Goal: Task Accomplishment & Management: Manage account settings

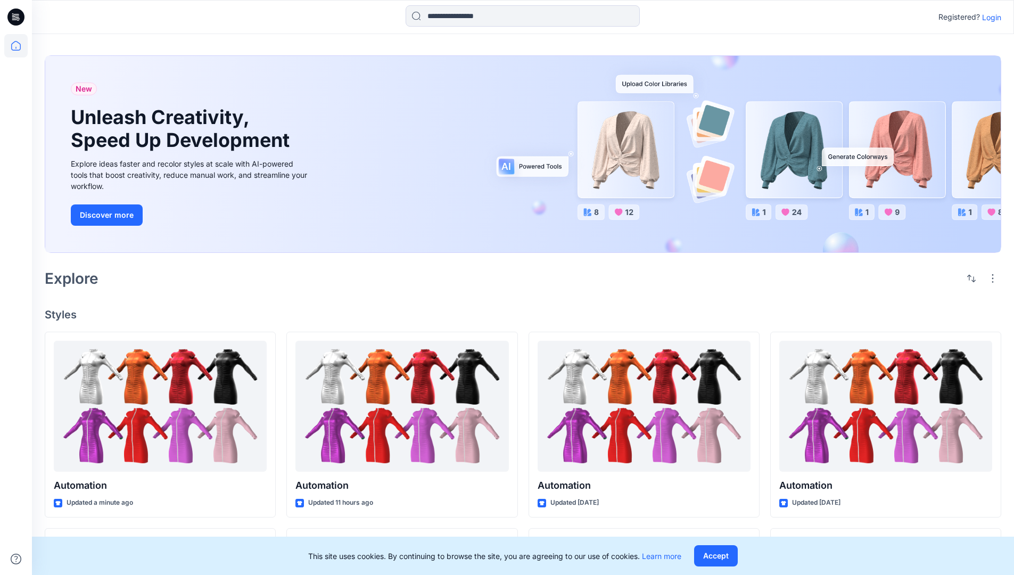
click at [989, 17] on p "Login" at bounding box center [991, 17] width 19 height 11
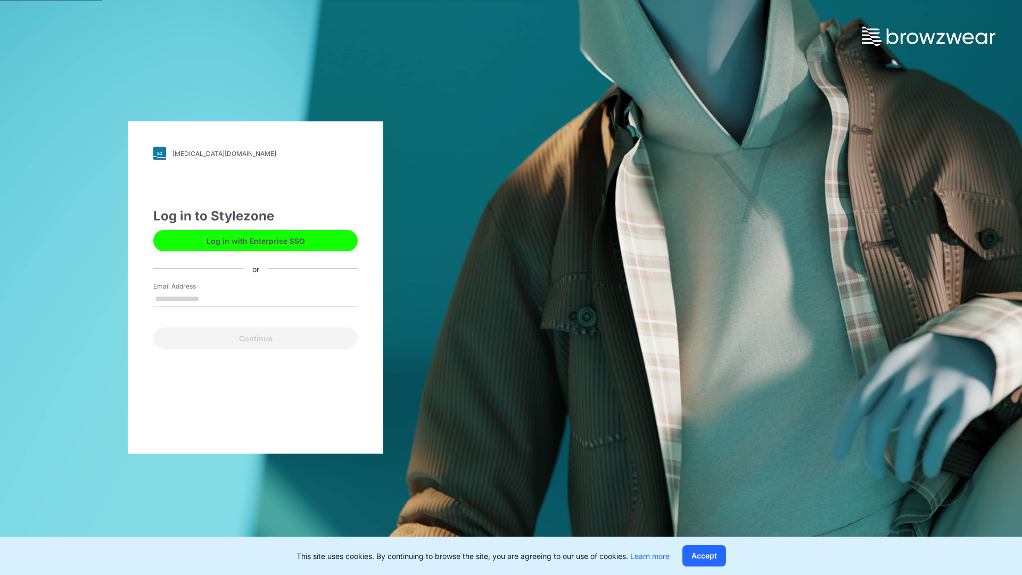
click at [210, 298] on input "Email Address" at bounding box center [255, 299] width 204 height 16
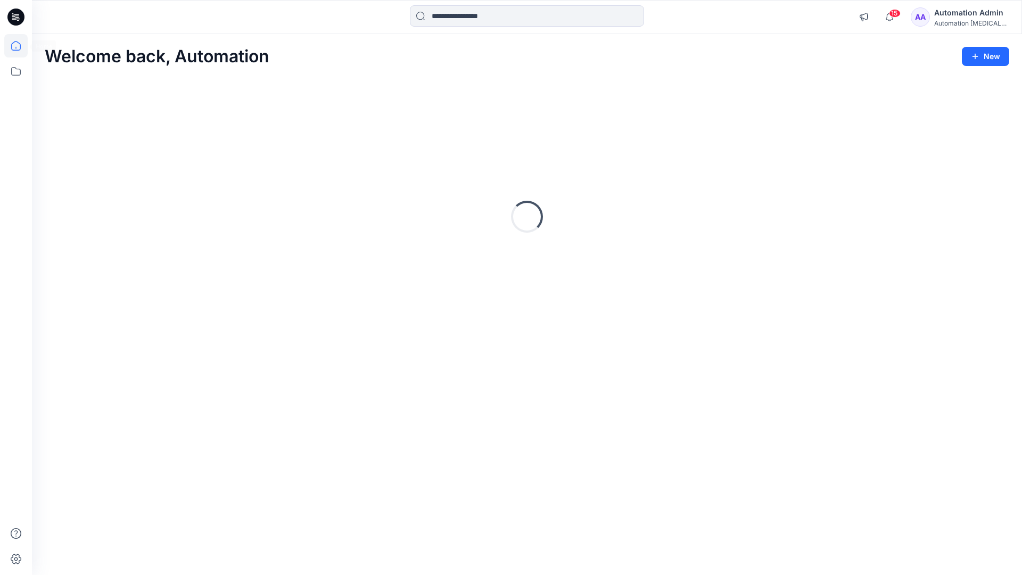
click at [20, 46] on icon at bounding box center [16, 46] width 10 height 10
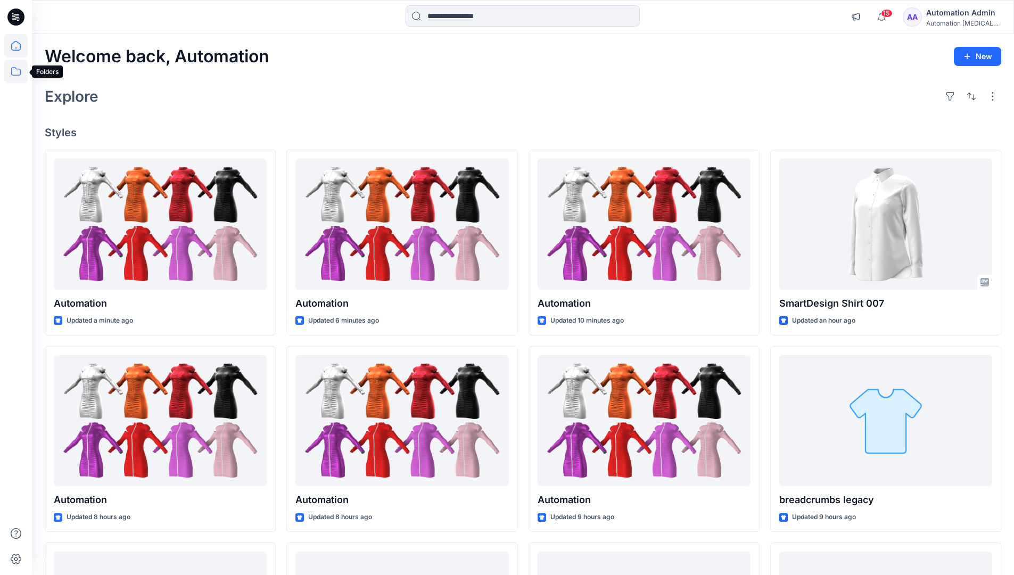
click at [17, 73] on icon at bounding box center [15, 71] width 23 height 23
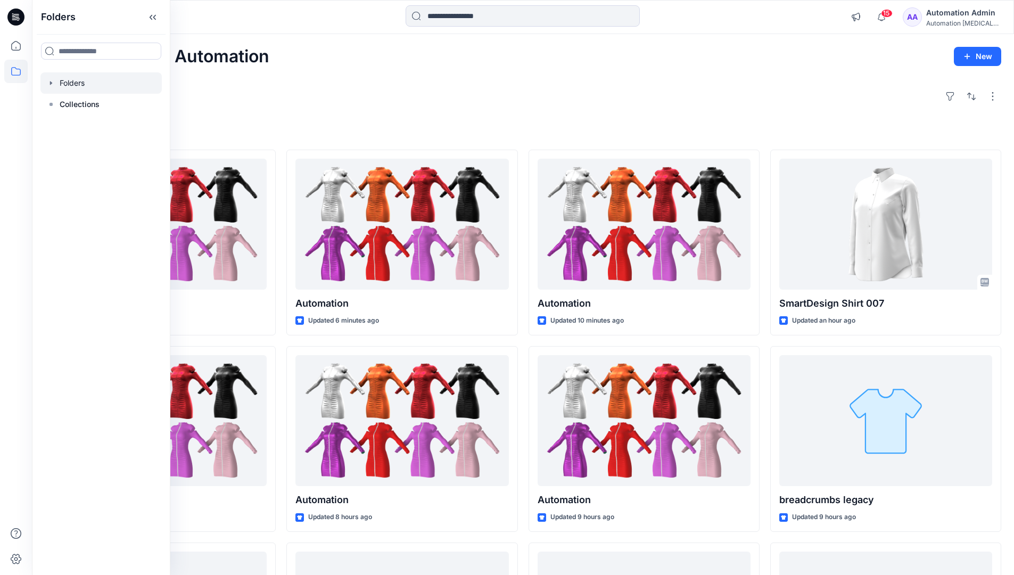
click at [60, 85] on div at bounding box center [100, 82] width 121 height 21
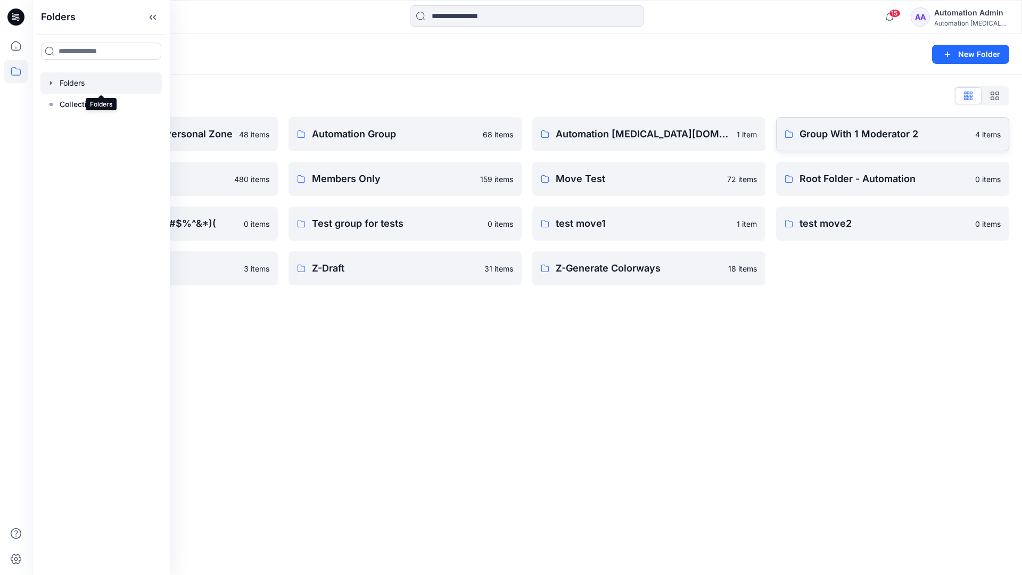
click at [884, 140] on p "Group With 1 Moderator 2" at bounding box center [884, 134] width 169 height 15
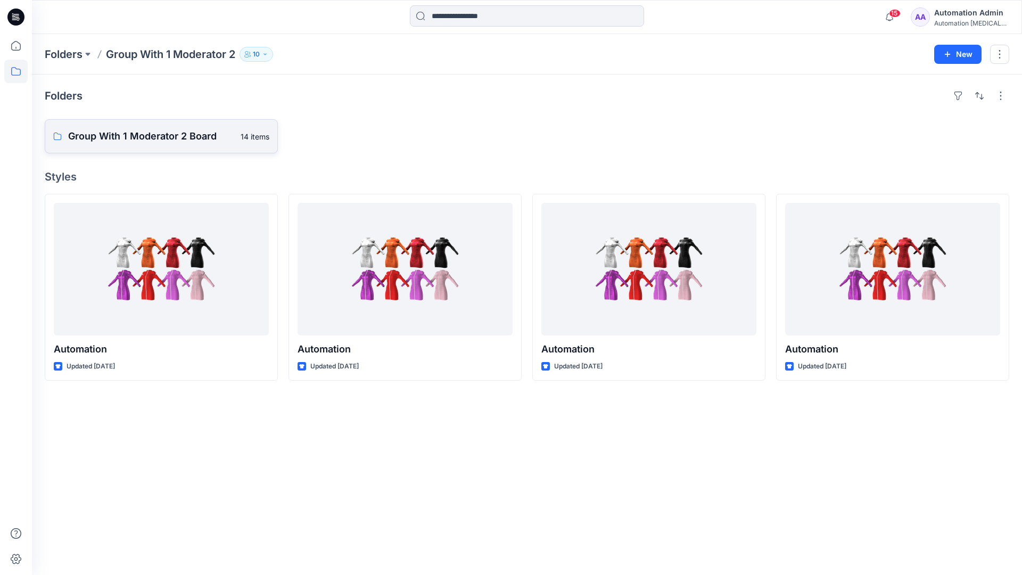
click at [151, 142] on p "Group With 1 Moderator 2 Board" at bounding box center [151, 136] width 166 height 15
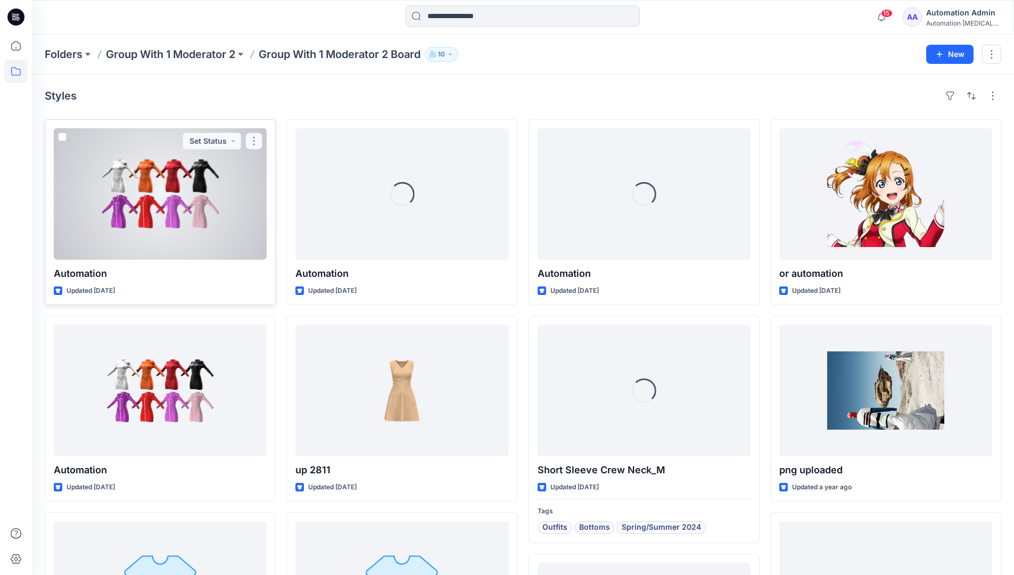
click at [255, 144] on button "button" at bounding box center [253, 141] width 17 height 17
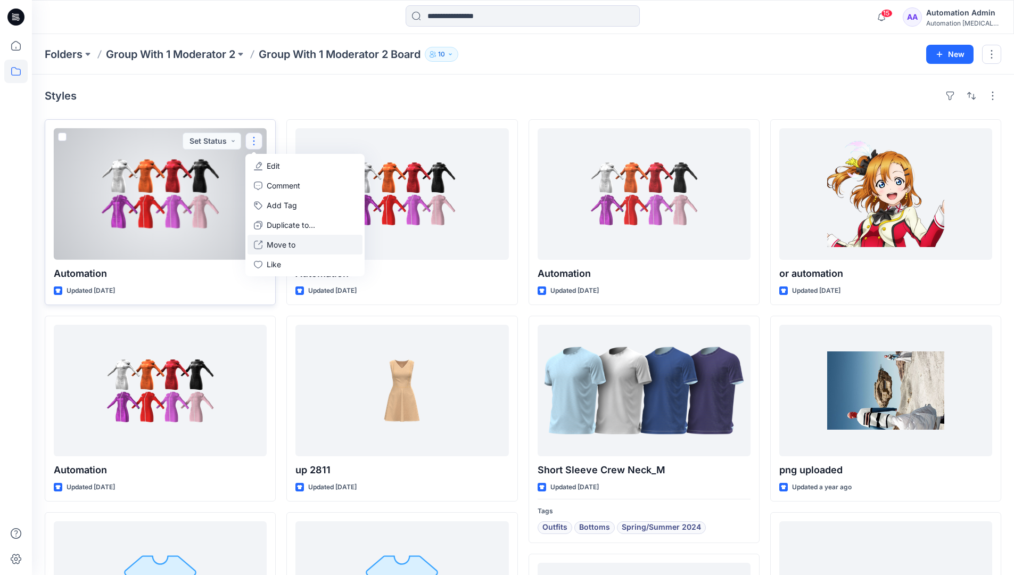
click at [276, 241] on p "Move to" at bounding box center [281, 244] width 29 height 11
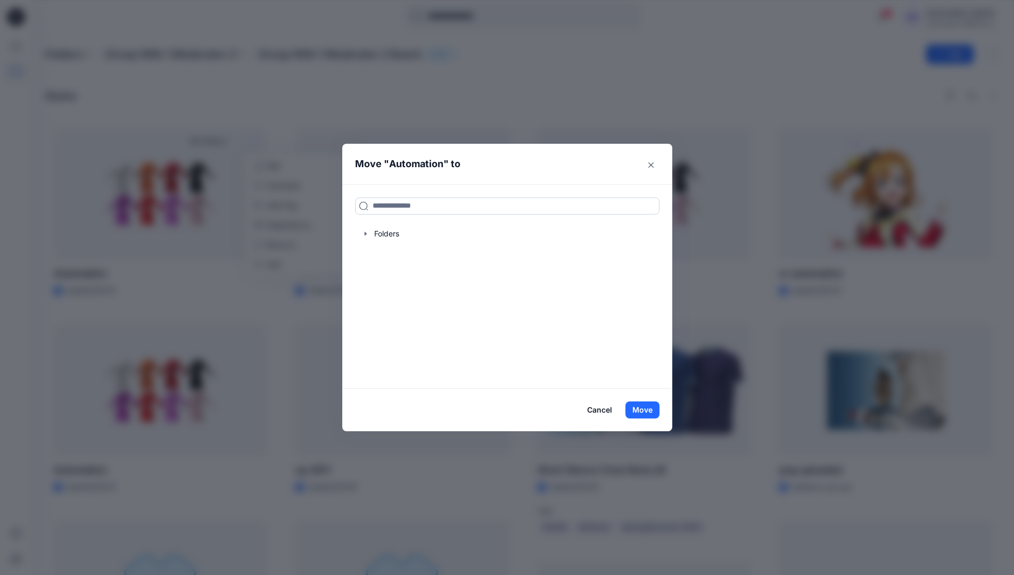
click at [386, 207] on input at bounding box center [507, 206] width 305 height 17
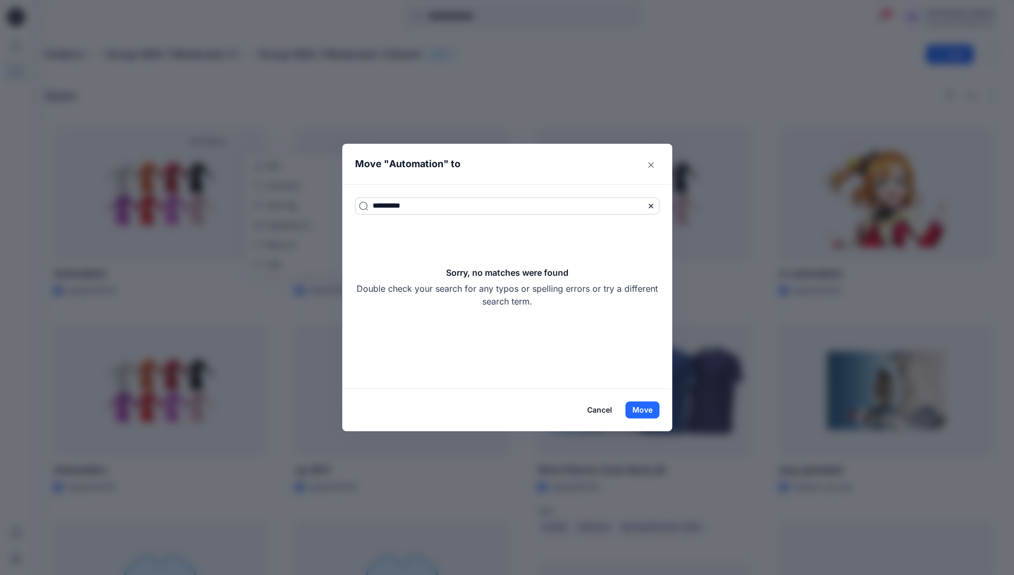
type input "**********"
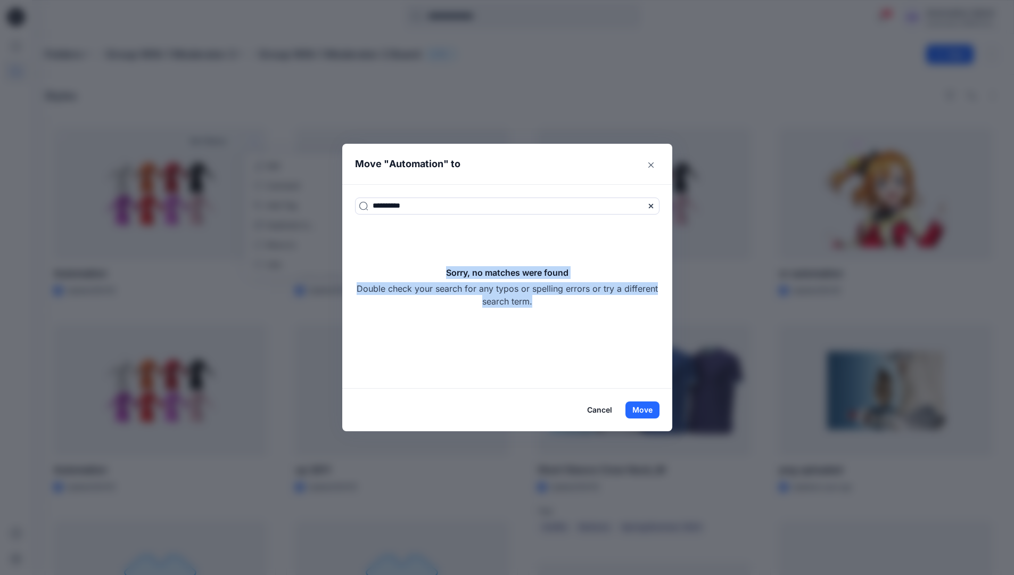
drag, startPoint x: 386, startPoint y: 207, endPoint x: 587, endPoint y: 305, distance: 224.1
click at [587, 305] on div "Sorry, no matches were found Double check your search for any typos or spelling…" at bounding box center [507, 287] width 305 height 42
click at [649, 412] on button "Move" at bounding box center [643, 410] width 34 height 17
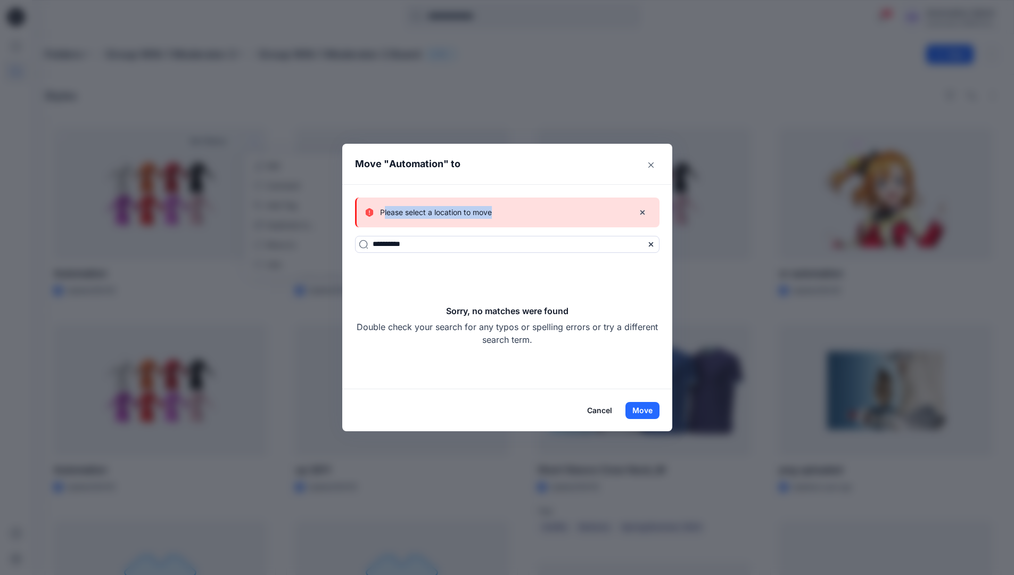
drag, startPoint x: 649, startPoint y: 412, endPoint x: 497, endPoint y: 214, distance: 249.9
click at [492, 214] on p "Please select a location to move" at bounding box center [436, 212] width 112 height 13
click at [606, 406] on button "Cancel" at bounding box center [599, 410] width 39 height 17
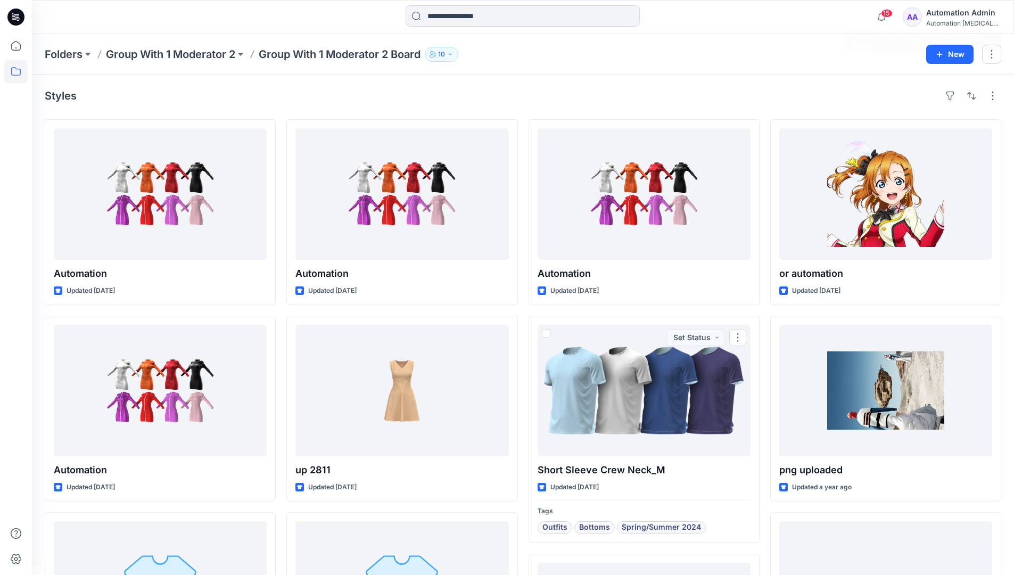
click at [952, 23] on div "Automation testim..." at bounding box center [964, 23] width 75 height 8
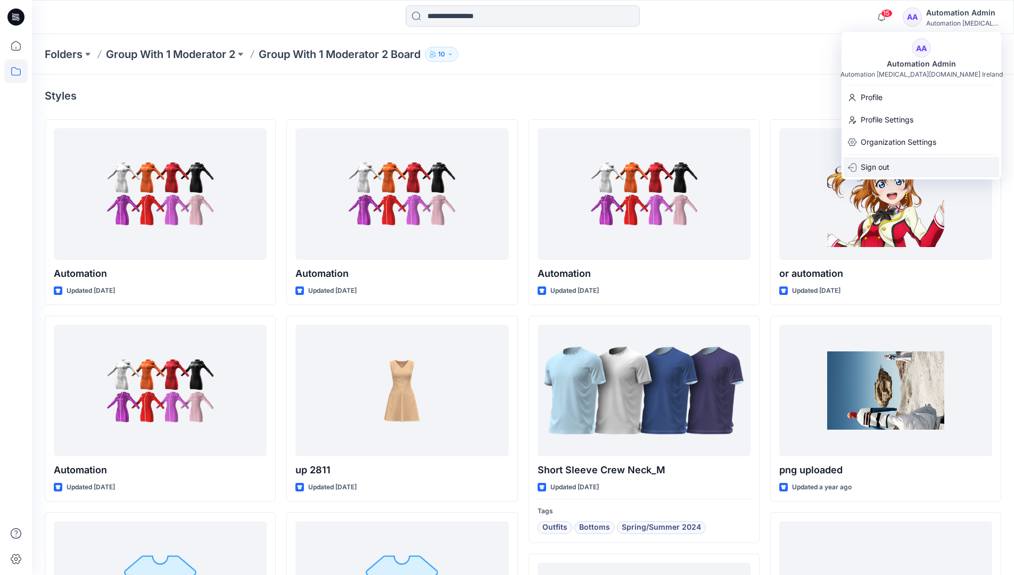
click at [906, 164] on div "Sign out" at bounding box center [921, 167] width 155 height 20
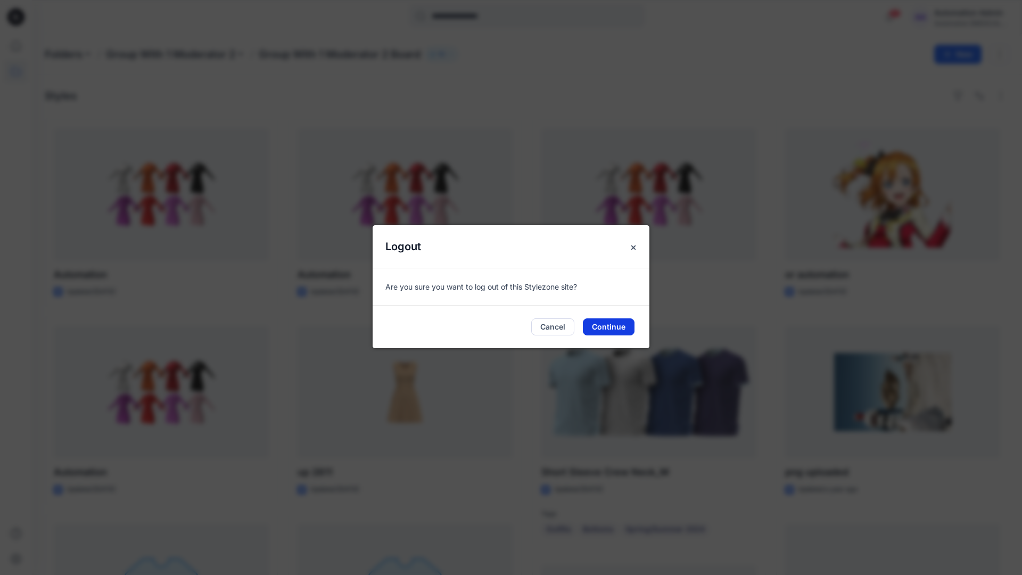
click at [625, 322] on button "Continue" at bounding box center [609, 326] width 52 height 17
